Goal: Check status: Check status

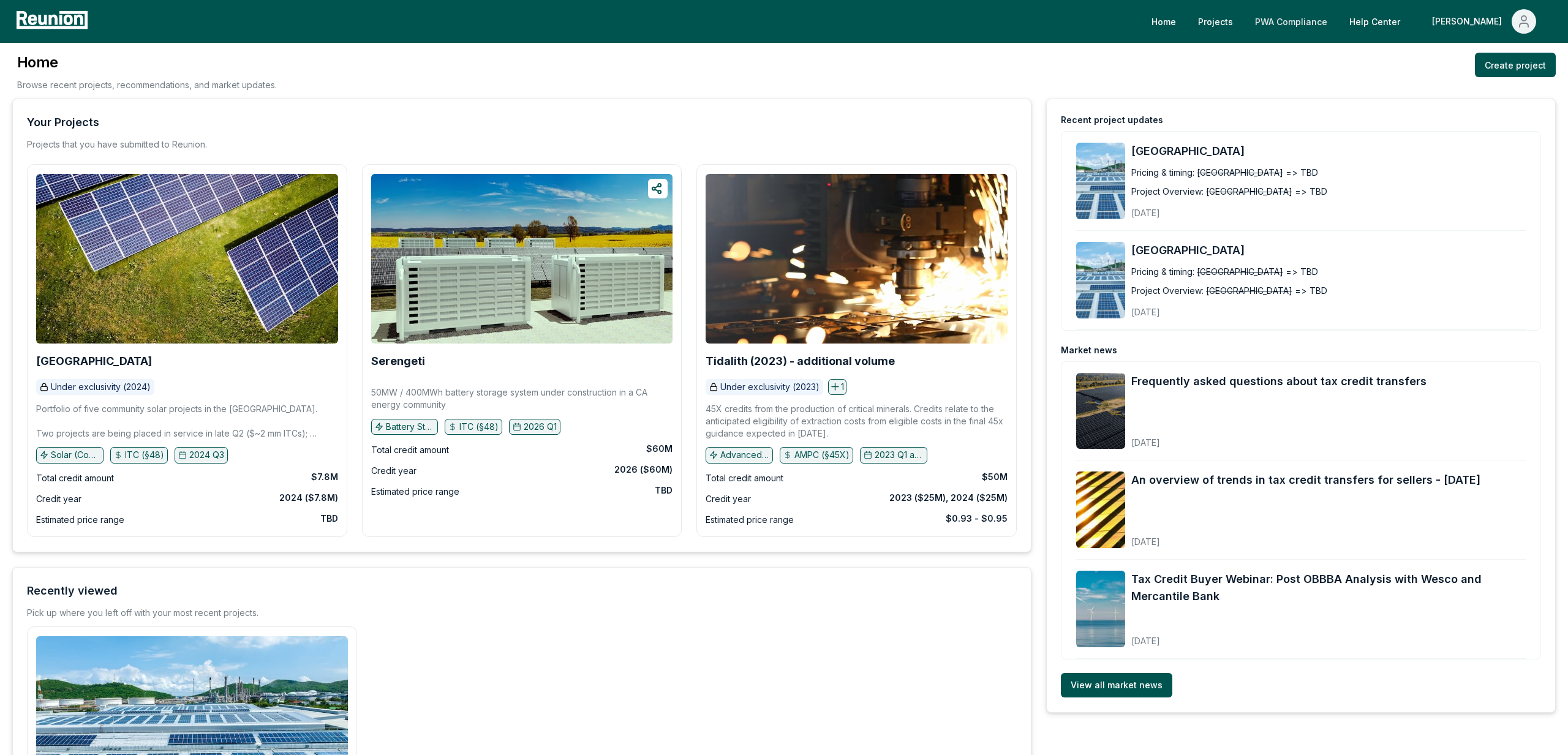
click at [1337, 24] on link "PWA Compliance" at bounding box center [1291, 21] width 92 height 25
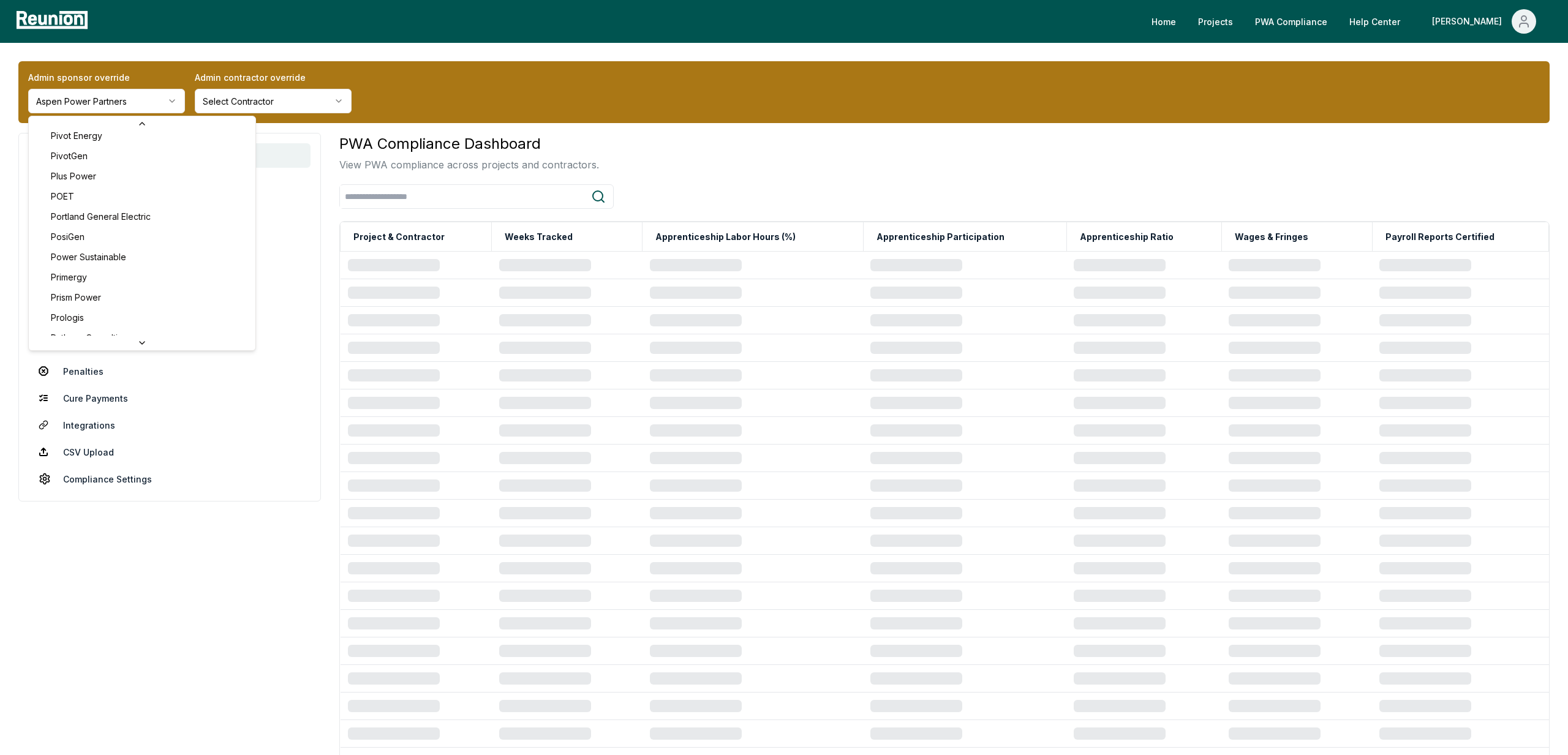
scroll to position [4006, 0]
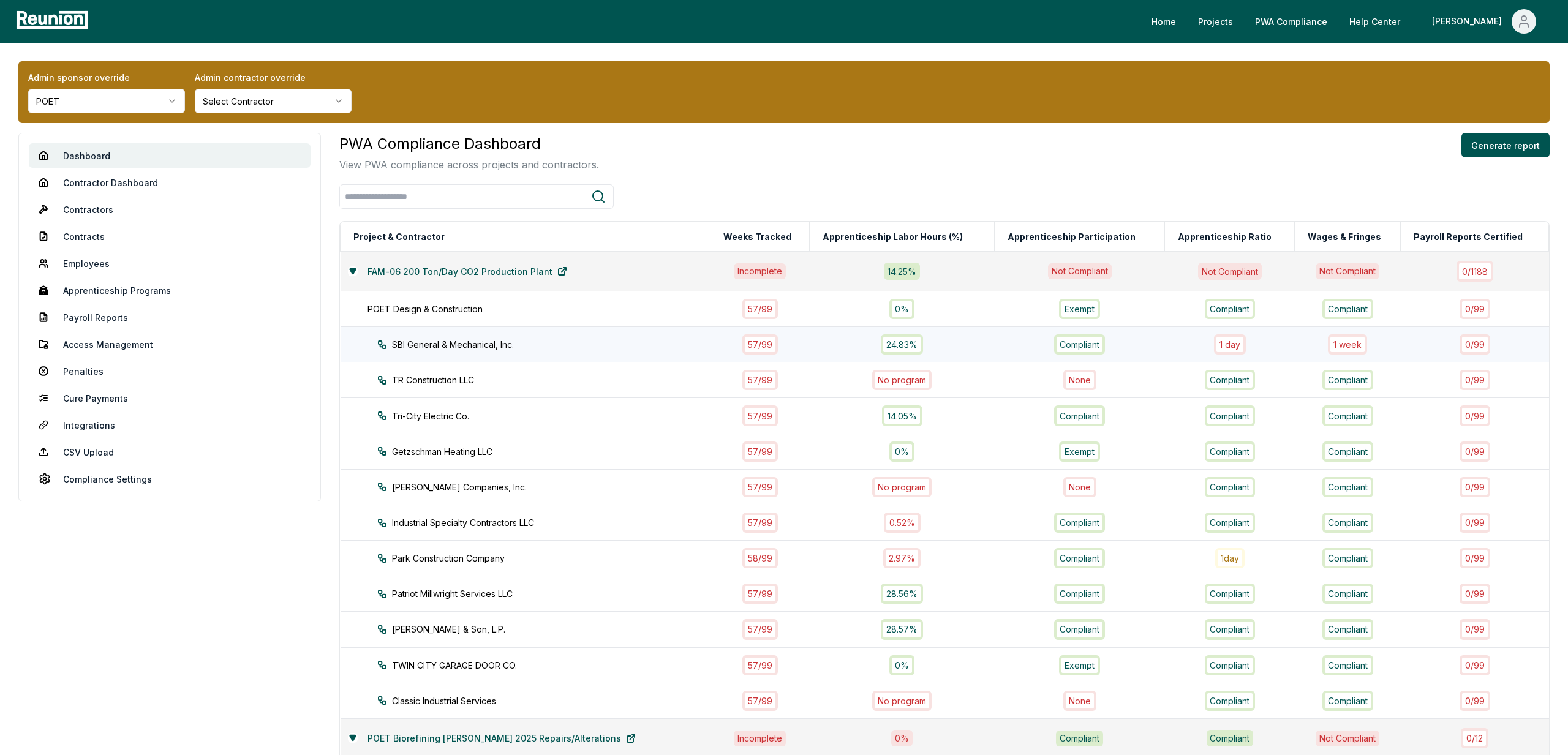
click at [591, 342] on div "SBI General & Mechanical, Inc." at bounding box center [555, 344] width 355 height 13
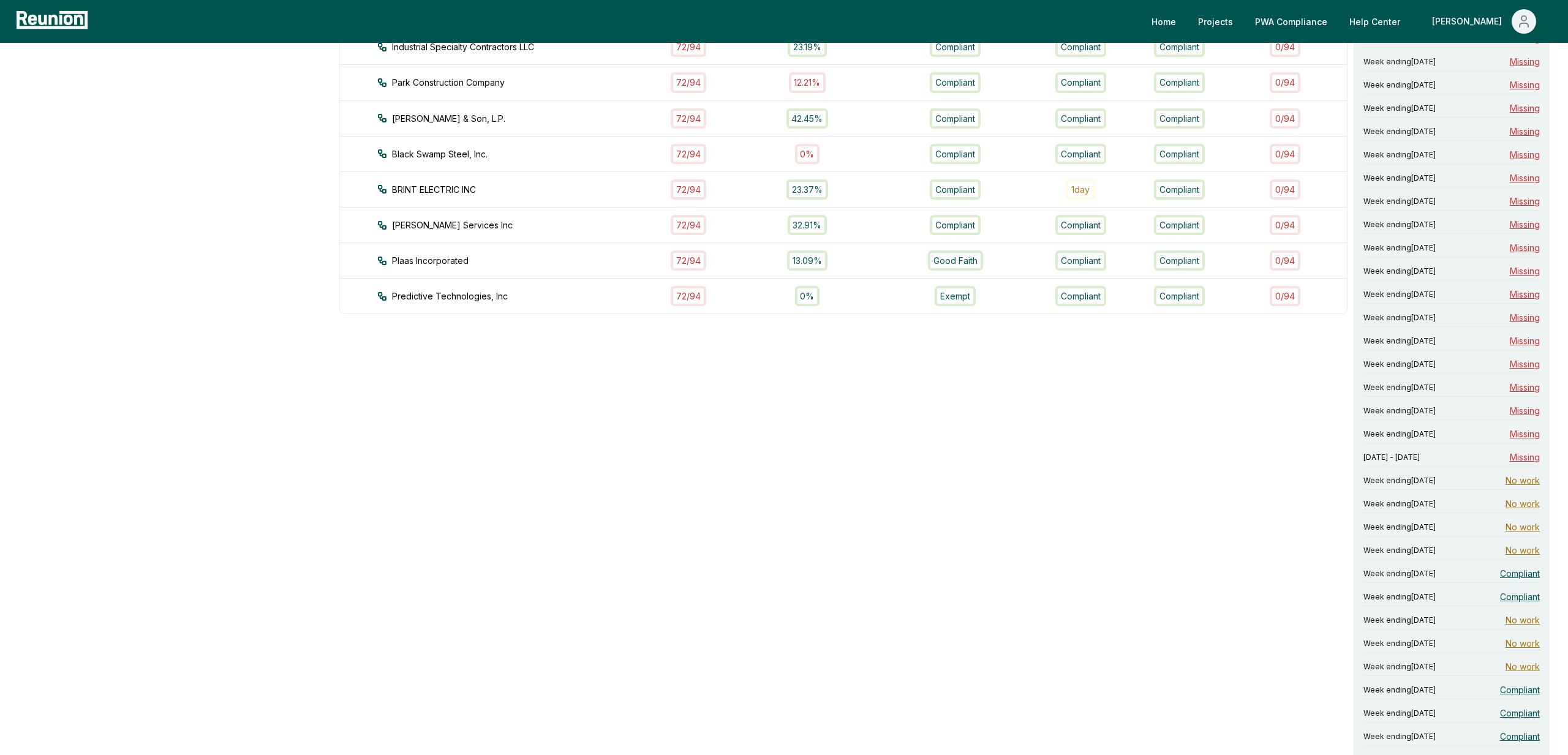
scroll to position [978, 0]
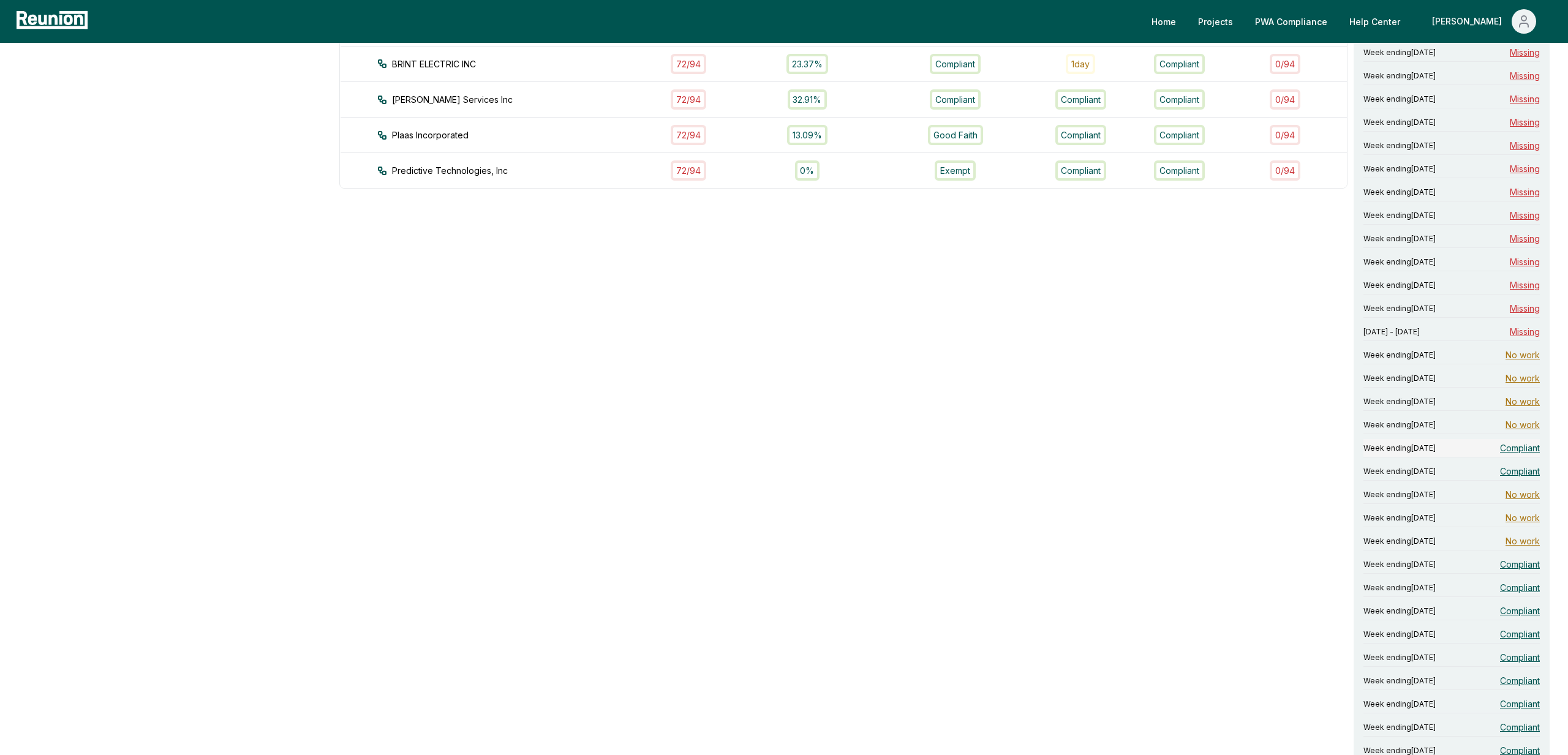
click at [1516, 447] on span "Compliant" at bounding box center [1519, 448] width 40 height 13
click at [1519, 475] on span "Compliant" at bounding box center [1519, 471] width 40 height 13
click at [1515, 564] on span "Compliant" at bounding box center [1519, 564] width 40 height 13
click at [1516, 590] on span "Compliant" at bounding box center [1519, 587] width 40 height 13
click at [1516, 618] on div "Week ending May 26, 2024 Compliant" at bounding box center [1451, 611] width 176 height 18
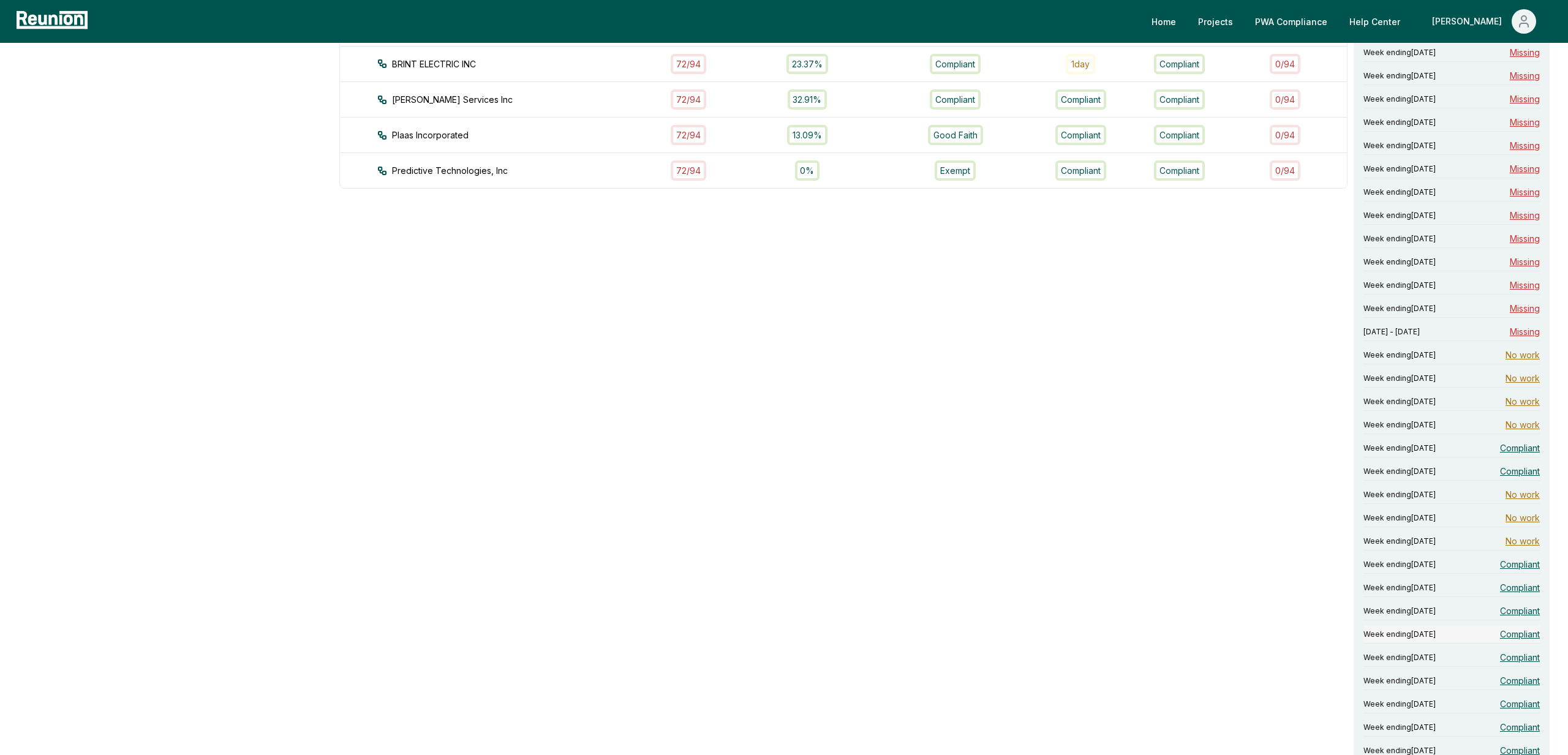
click at [1510, 640] on span "Compliant" at bounding box center [1519, 634] width 40 height 13
click at [1512, 660] on span "Compliant" at bounding box center [1519, 657] width 40 height 13
click at [1512, 677] on span "Compliant" at bounding box center [1519, 681] width 40 height 13
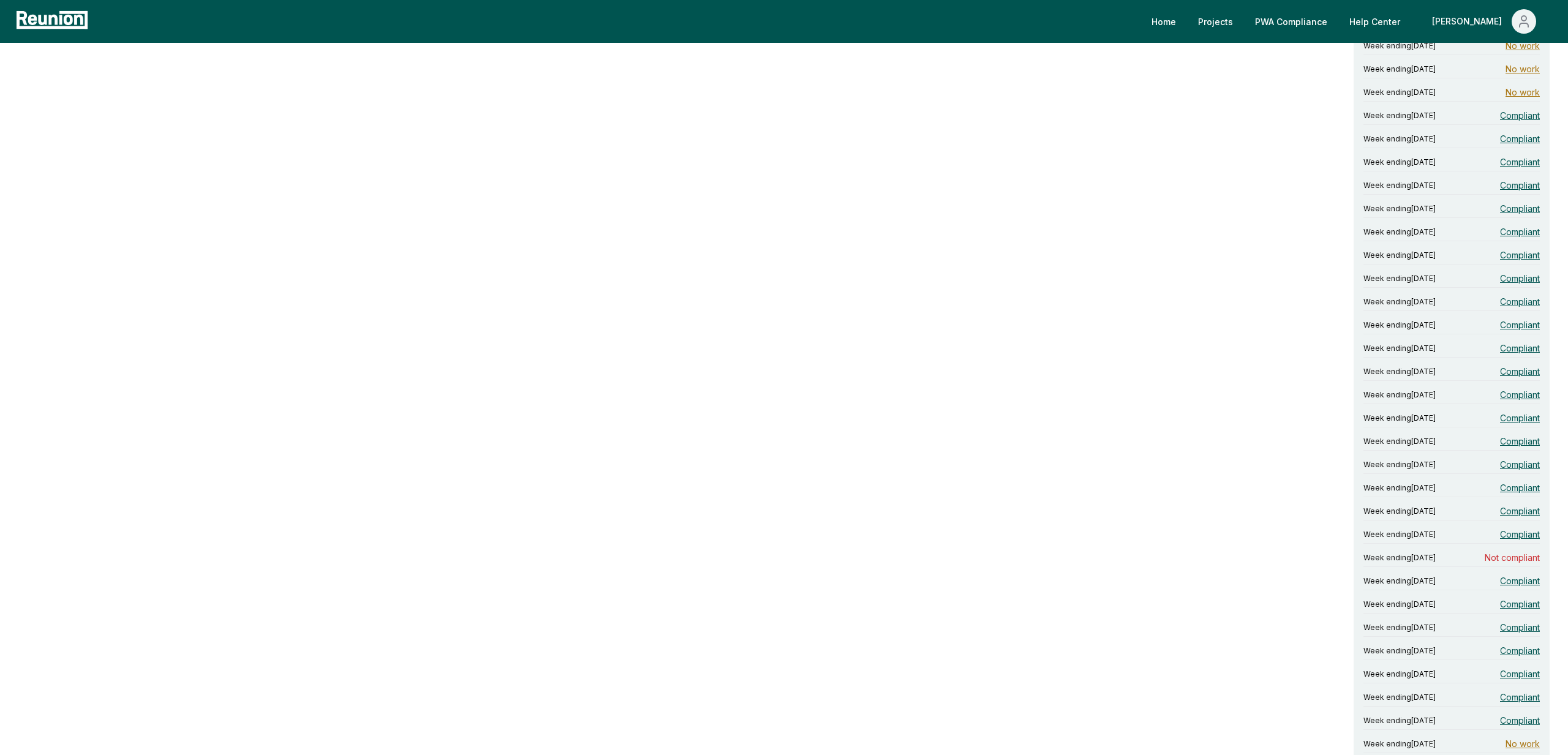
scroll to position [1614, 0]
click at [1508, 256] on span "Compliant" at bounding box center [1519, 254] width 40 height 13
click at [1510, 280] on span "Compliant" at bounding box center [1519, 277] width 40 height 13
click at [1513, 305] on span "Compliant" at bounding box center [1519, 300] width 40 height 13
click at [1519, 346] on span "Compliant" at bounding box center [1519, 347] width 40 height 13
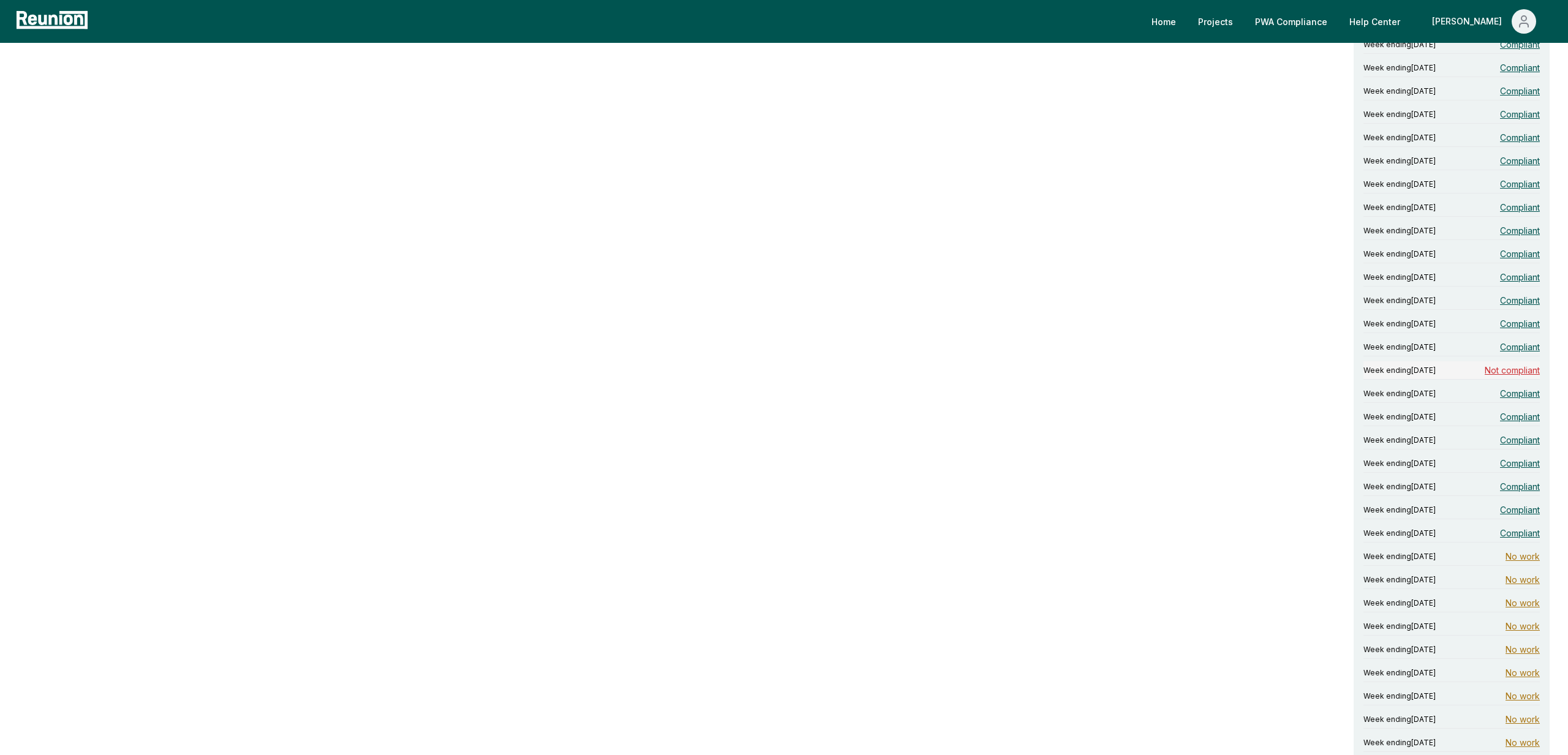
click at [1517, 373] on span "Not compliant" at bounding box center [1512, 370] width 55 height 13
click at [1518, 396] on span "Compliant" at bounding box center [1519, 393] width 40 height 13
click at [1518, 420] on span "Compliant" at bounding box center [1519, 416] width 40 height 13
click at [1509, 447] on div "Week ending October 13, 2024 Compliant" at bounding box center [1451, 440] width 176 height 18
click at [1510, 467] on span "Compliant" at bounding box center [1519, 463] width 40 height 13
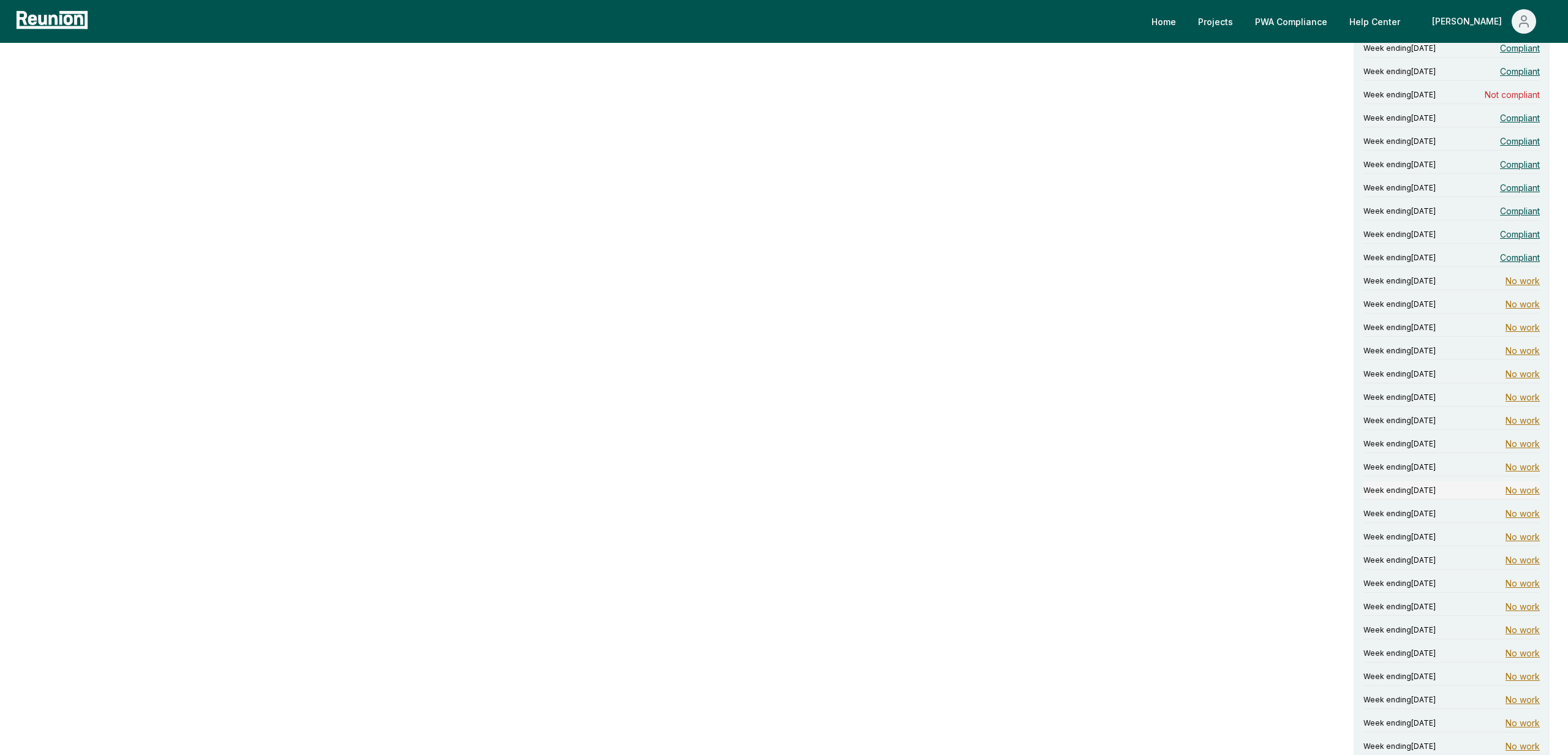
scroll to position [1454, 0]
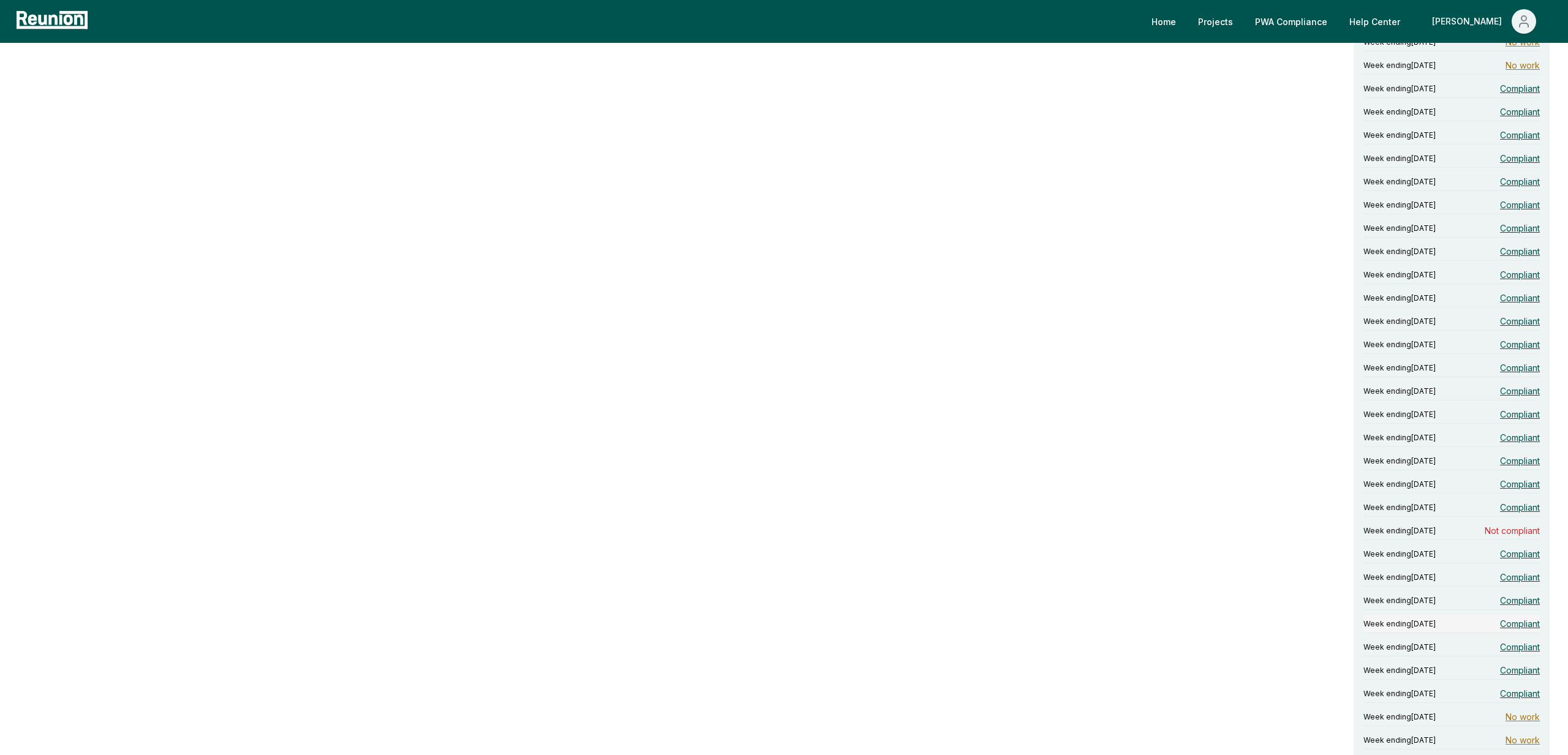
click at [1508, 621] on span "Compliant" at bounding box center [1519, 624] width 40 height 13
click at [1514, 651] on span "Compliant" at bounding box center [1519, 647] width 40 height 13
click at [1525, 671] on span "Compliant" at bounding box center [1519, 670] width 40 height 13
click at [1525, 700] on div "Week ending November 10, 2024 Compliant" at bounding box center [1451, 693] width 176 height 18
click at [1498, 528] on span "Not compliant" at bounding box center [1512, 530] width 55 height 13
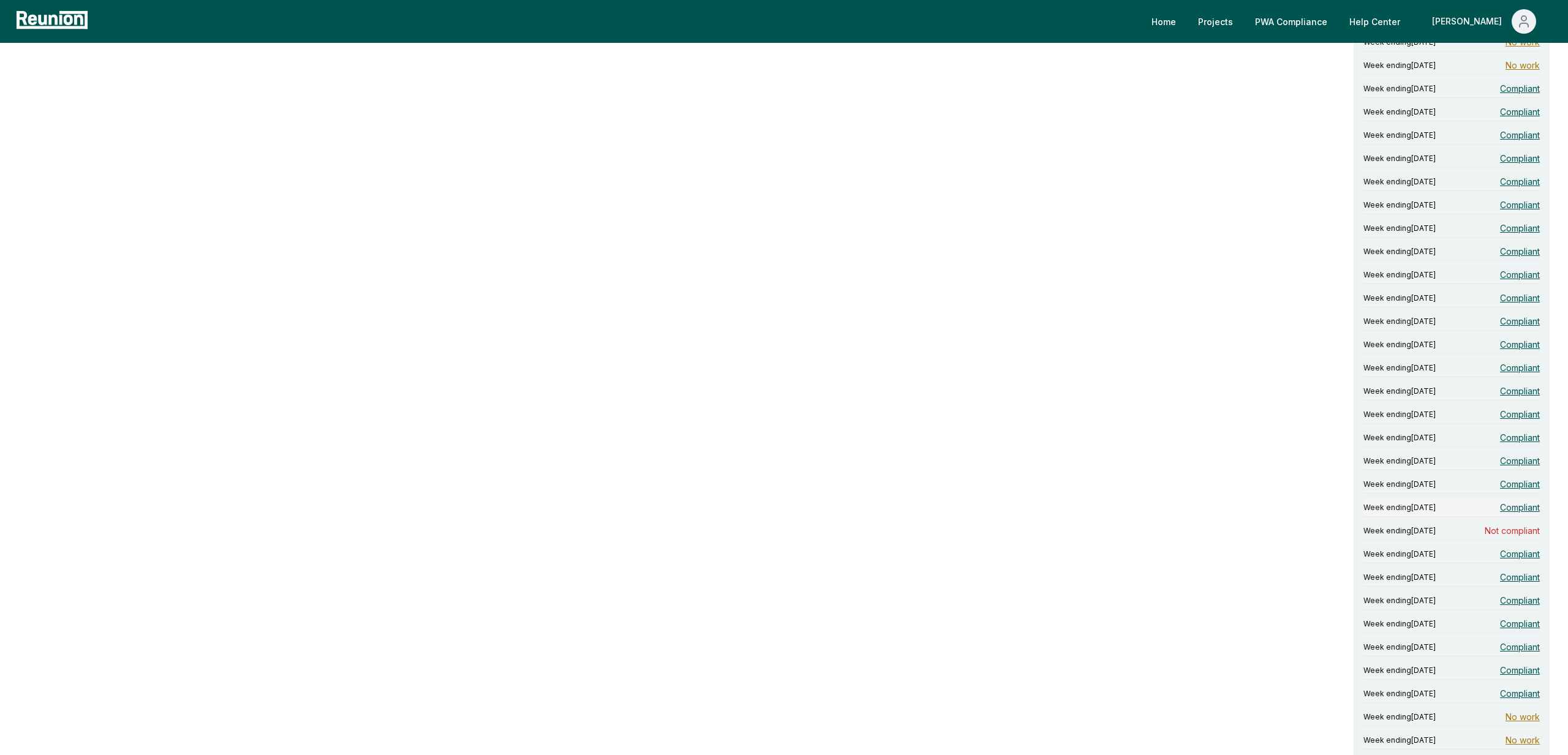
click at [1509, 507] on span "Compliant" at bounding box center [1519, 507] width 40 height 13
